Goal: Task Accomplishment & Management: Use online tool/utility

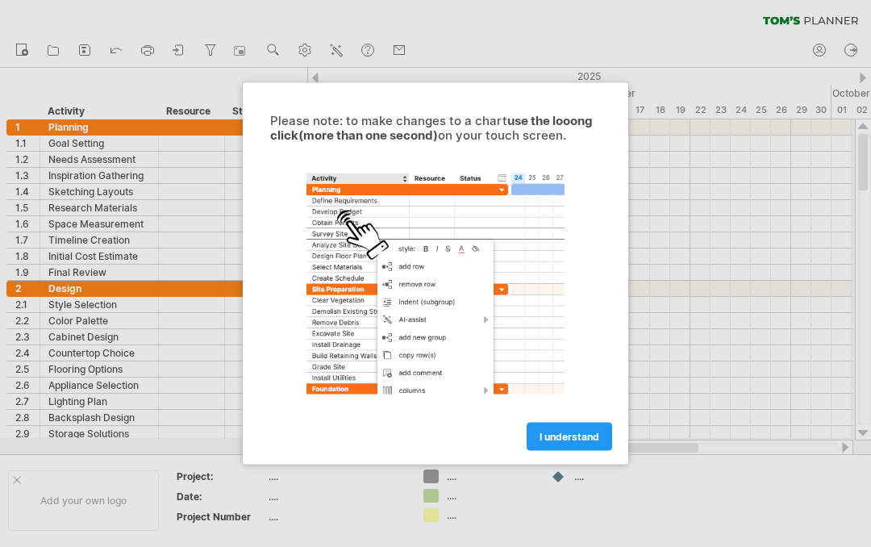
click at [581, 442] on span "I understand" at bounding box center [570, 437] width 60 height 12
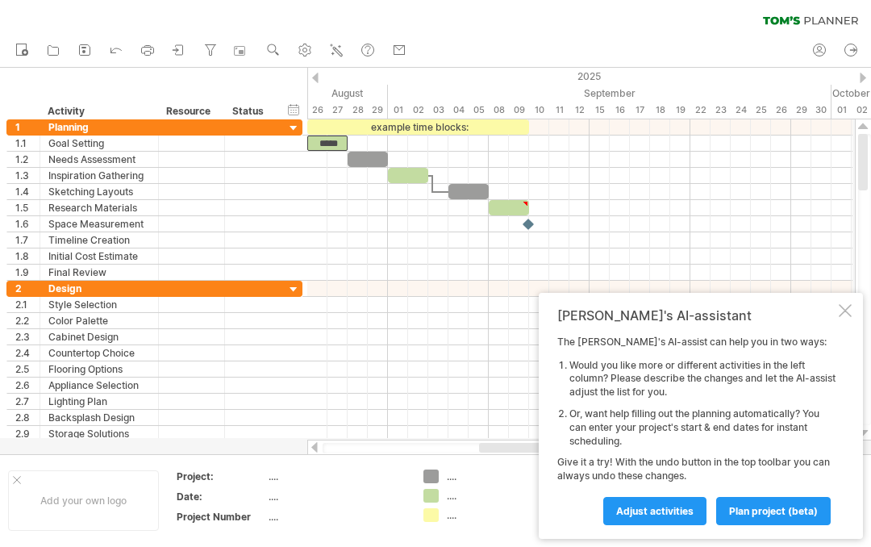
click at [343, 148] on div "*****" at bounding box center [327, 143] width 40 height 15
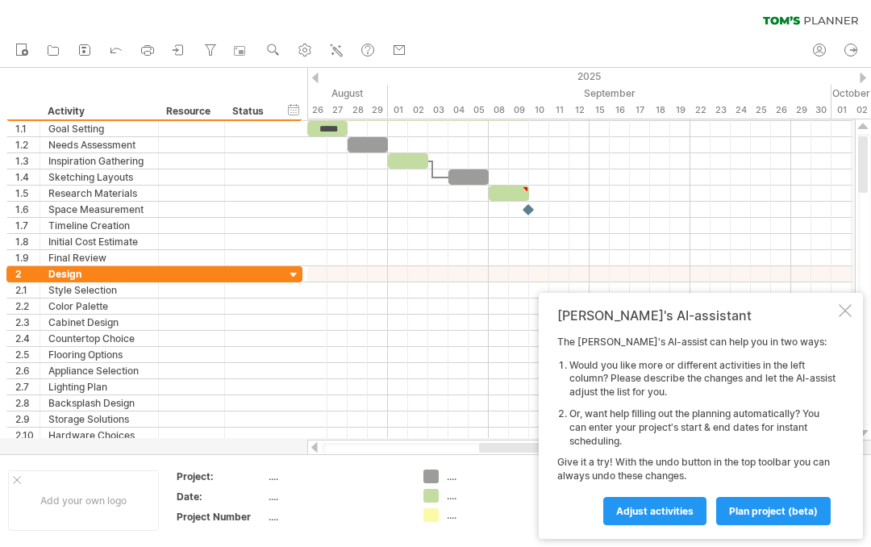
click at [790, 516] on span "plan project (beta)" at bounding box center [773, 511] width 89 height 12
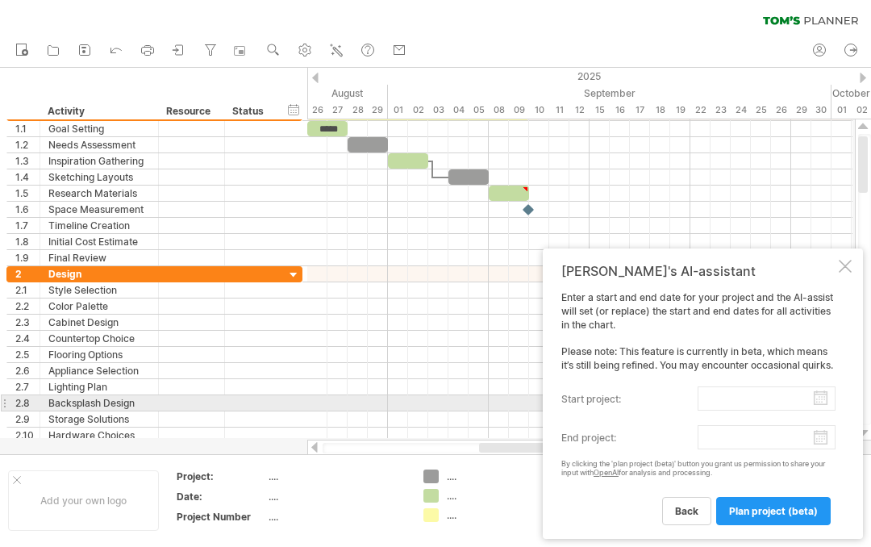
click at [790, 397] on input "start project:" at bounding box center [767, 398] width 138 height 24
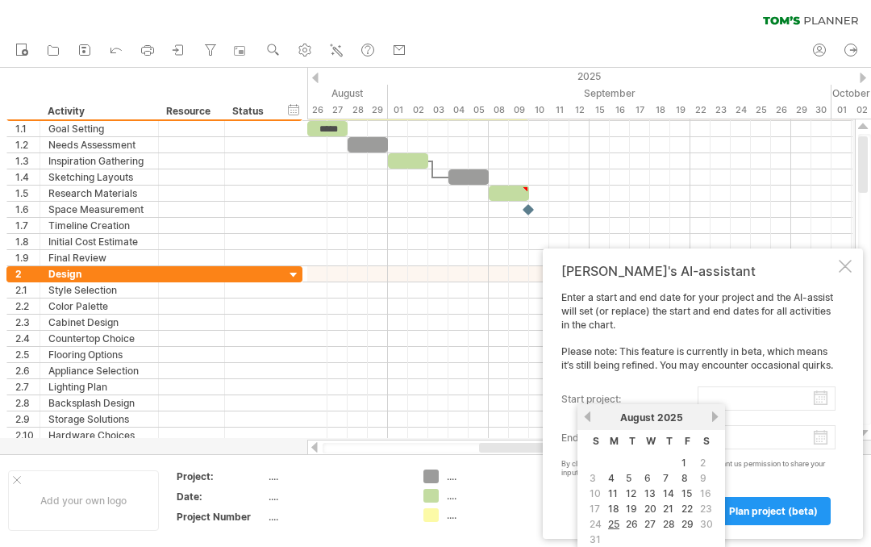
click at [620, 530] on link "25" at bounding box center [614, 523] width 15 height 15
type input "********"
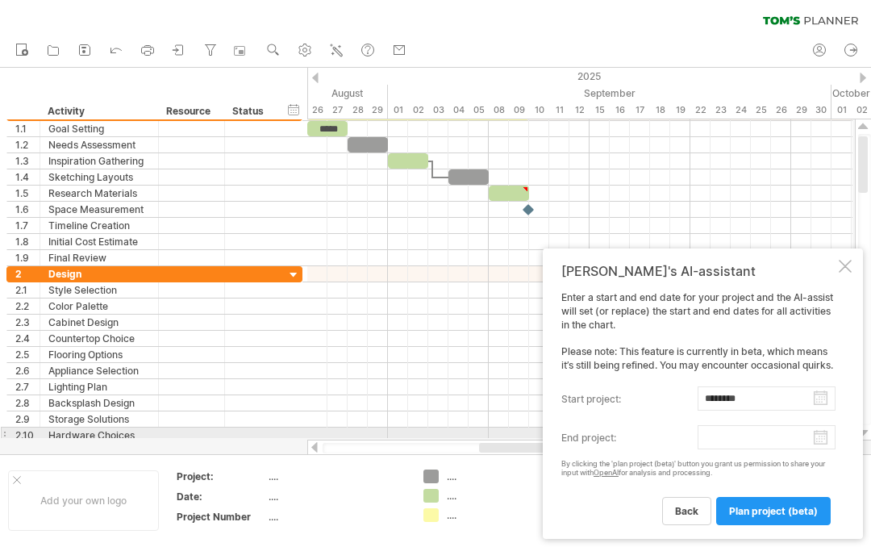
click at [816, 437] on body "progress(100%) Trying to reach [DOMAIN_NAME] Connected again... 0% clear filter…" at bounding box center [435, 275] width 871 height 550
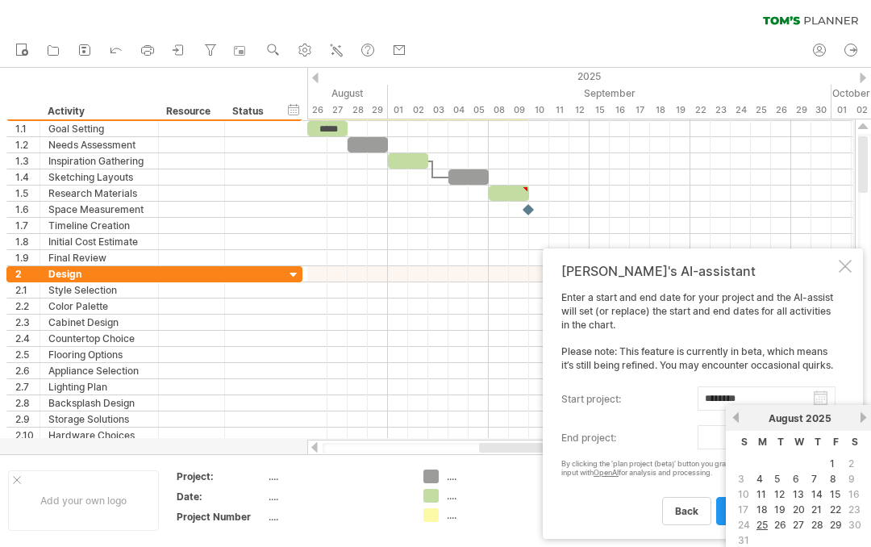
click at [844, 416] on div "[DATE]" at bounding box center [799, 418] width 117 height 12
click at [846, 422] on div "[DATE]" at bounding box center [799, 418] width 117 height 12
click at [844, 425] on div "previous next [DATE]" at bounding box center [800, 418] width 148 height 26
click at [850, 428] on div "previous next [DATE]" at bounding box center [800, 418] width 148 height 26
click at [718, 444] on input "end project:" at bounding box center [767, 437] width 138 height 24
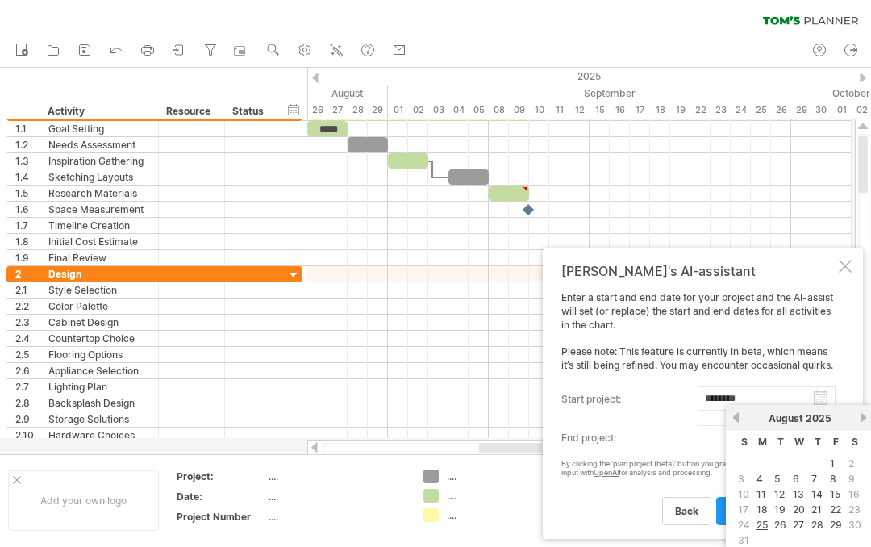
click at [859, 420] on link "next" at bounding box center [864, 417] width 12 height 12
click at [710, 448] on input "end project:" at bounding box center [767, 437] width 138 height 24
click at [679, 546] on html "progress(100%) Trying to reach [DOMAIN_NAME] Connected again... 0% clear filter…" at bounding box center [435, 275] width 871 height 550
click at [863, 418] on link "next" at bounding box center [864, 417] width 12 height 12
click at [860, 419] on link "next" at bounding box center [864, 417] width 12 height 12
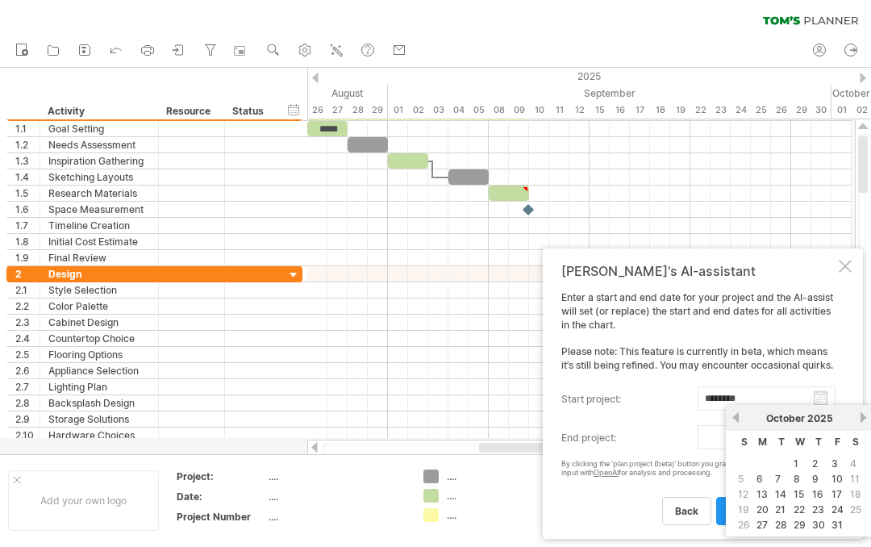
click at [859, 419] on link "next" at bounding box center [864, 417] width 12 height 12
click at [762, 492] on link "10" at bounding box center [763, 494] width 15 height 15
type input "********"
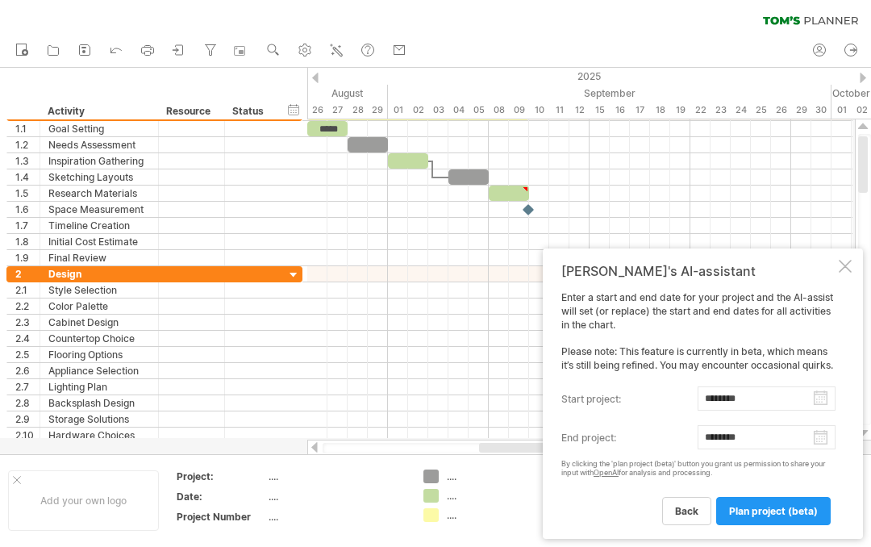
click at [800, 507] on span "plan project (beta)" at bounding box center [773, 511] width 89 height 12
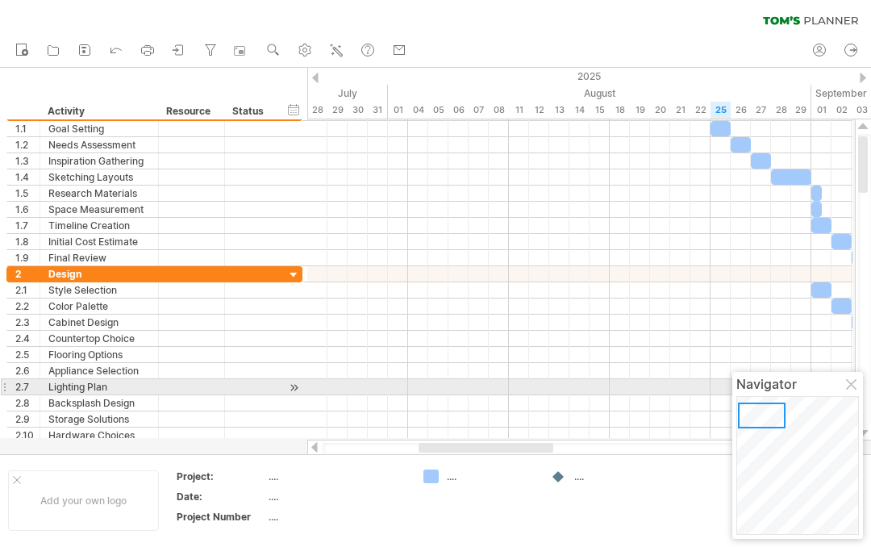
click at [444, 394] on div at bounding box center [579, 387] width 545 height 16
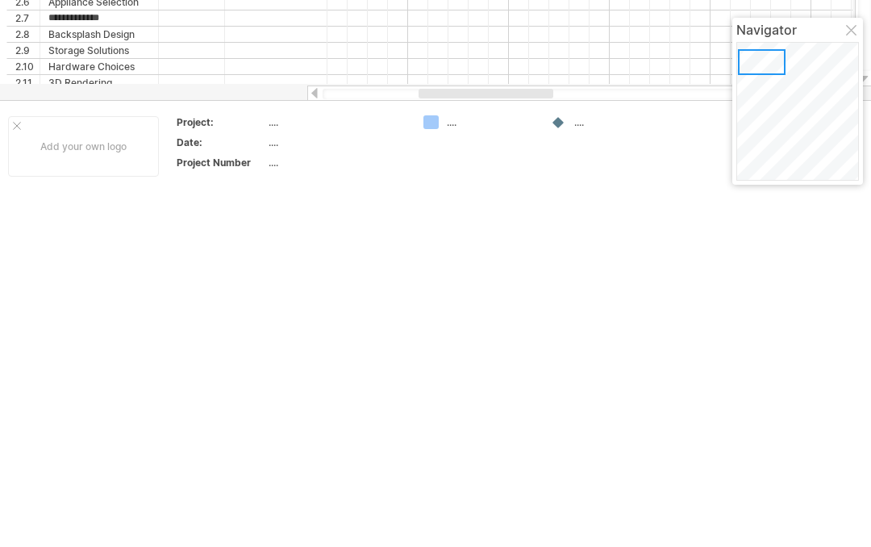
scroll to position [26, 0]
